Goal: Navigation & Orientation: Find specific page/section

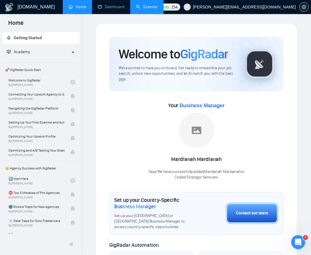
click at [145, 4] on link "Scanner" at bounding box center [147, 6] width 22 height 5
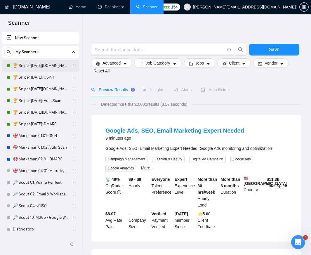
click at [40, 67] on link "🏆 Sniper [DATE][DOMAIN_NAME]: OSINT" at bounding box center [40, 66] width 55 height 12
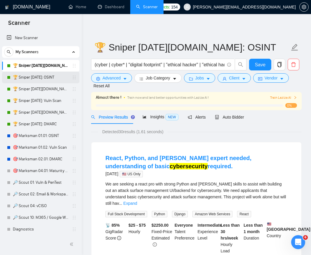
click at [60, 76] on link "🏆 Sniper [DATE]: OSINT" at bounding box center [40, 78] width 55 height 12
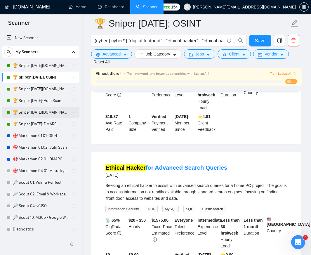
scroll to position [140, 0]
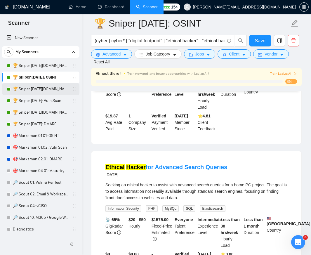
click at [44, 86] on link "🏆 Sniper [DATE][DOMAIN_NAME]: Vuln Scan" at bounding box center [40, 89] width 55 height 12
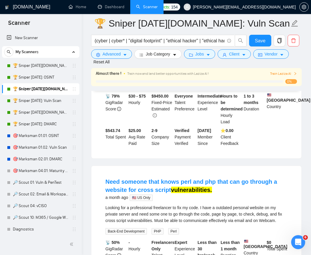
scroll to position [455, 0]
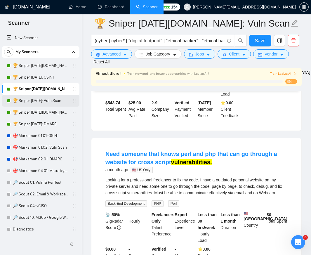
click at [61, 101] on link "🏆 Sniper [DATE]: Vuln Scan" at bounding box center [40, 101] width 55 height 12
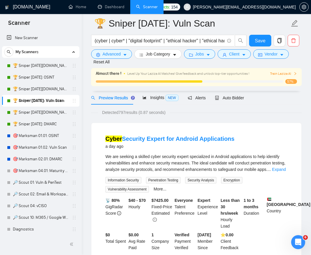
scroll to position [140, 0]
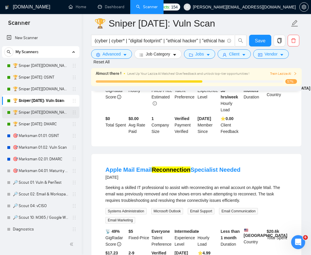
click at [39, 112] on link "🏆 Sniper [DATE][DOMAIN_NAME]: DMARC" at bounding box center [40, 113] width 55 height 12
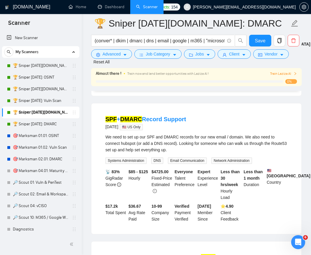
scroll to position [70, 0]
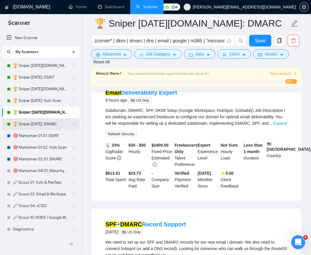
click at [37, 124] on link "🏆 Sniper [DATE]: DMARC" at bounding box center [40, 124] width 55 height 12
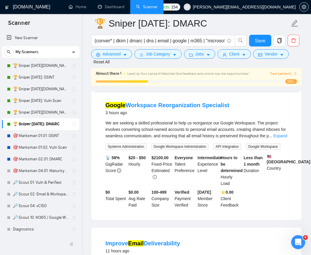
scroll to position [280, 0]
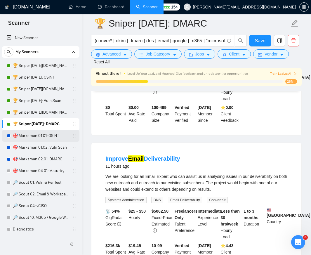
click at [42, 137] on link "🎯 Marksman 01.01: OSINT" at bounding box center [40, 136] width 55 height 12
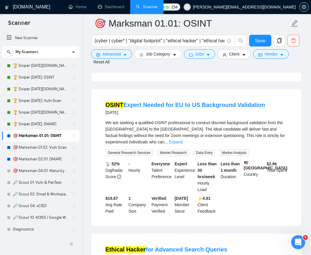
scroll to position [350, 0]
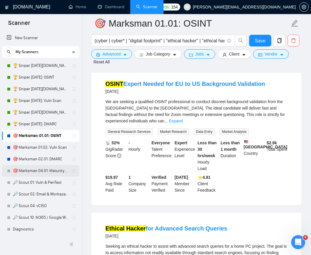
click at [27, 168] on link "🎯 Marksman 04.01: Maturity Assessment" at bounding box center [40, 171] width 55 height 12
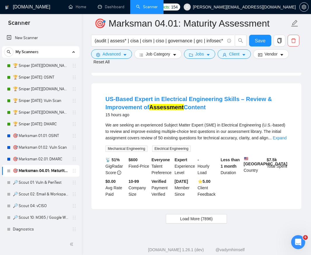
scroll to position [1321, 0]
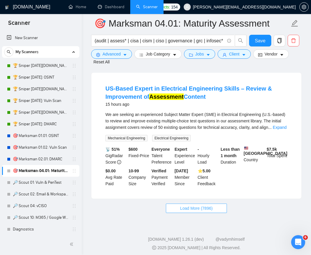
click at [198, 205] on span "Load More (7896)" at bounding box center [196, 208] width 32 height 6
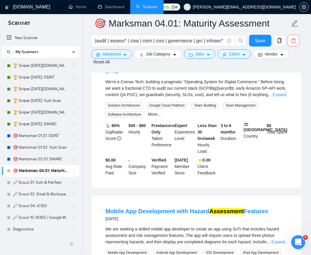
scroll to position [2652, 0]
